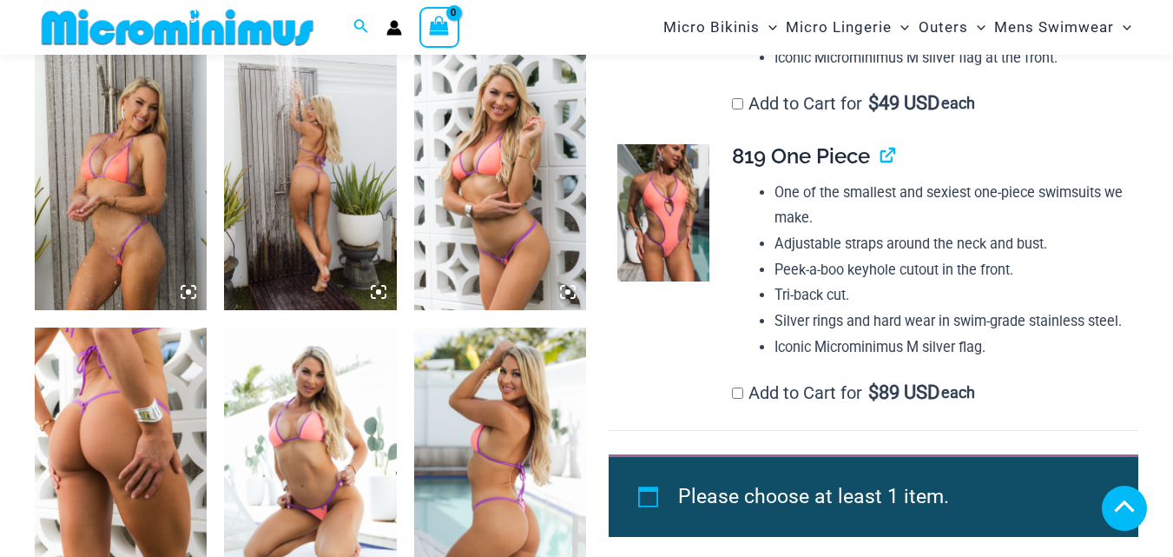
scroll to position [1200, 0]
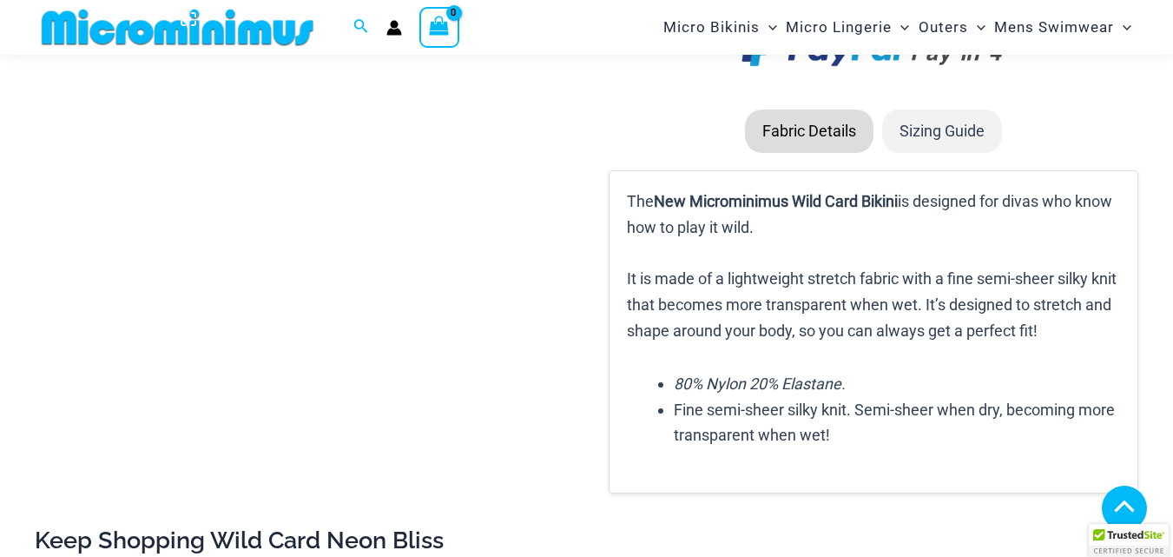
scroll to position [2328, 0]
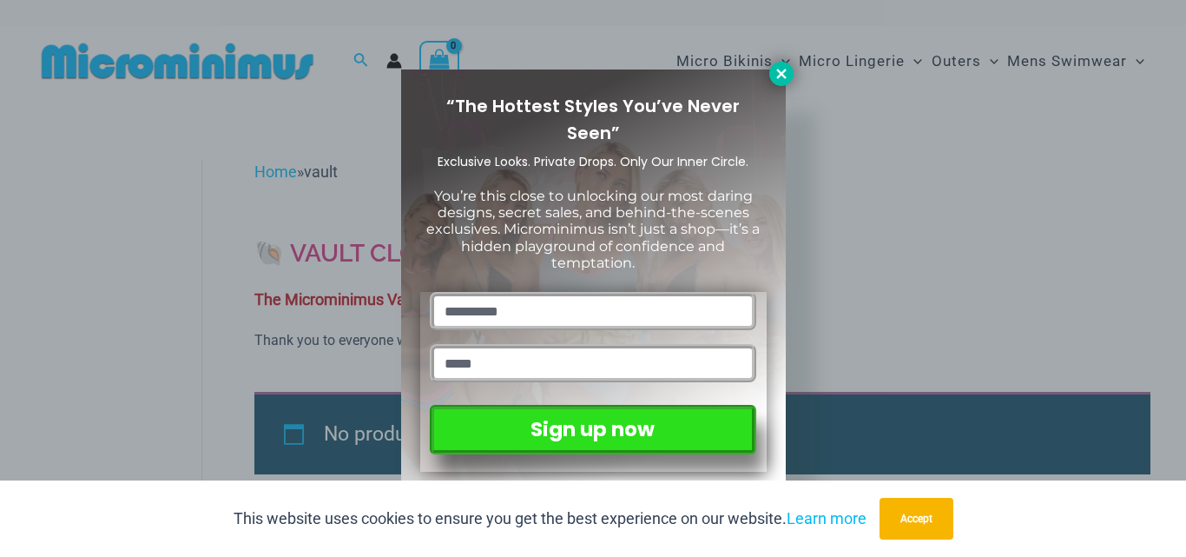
click at [788, 73] on icon at bounding box center [782, 74] width 16 height 16
